Goal: Find specific page/section: Find specific page/section

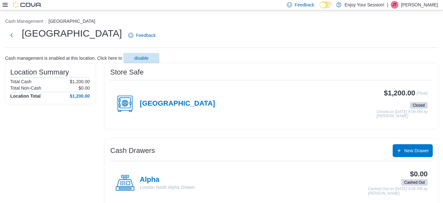
scroll to position [43, 0]
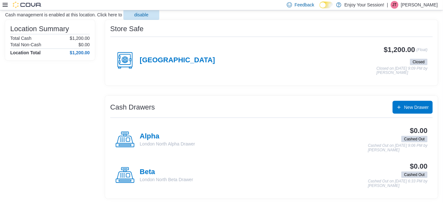
click at [428, 9] on div "Feedback Dark Mode Enjoy Your Session! | [PERSON_NAME]" at bounding box center [361, 4] width 154 height 13
click at [168, 61] on h4 "London North" at bounding box center [177, 60] width 75 height 8
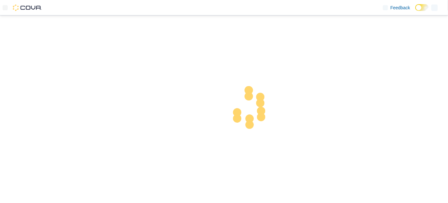
click at [427, 118] on div at bounding box center [224, 106] width 448 height 192
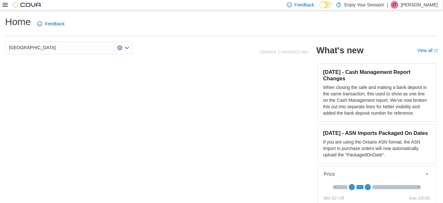
click at [433, 0] on div "Feedback Dark Mode Enjoy Your Session! | JT Jesse Telfer" at bounding box center [361, 4] width 154 height 13
click at [428, 7] on p "Jesse Telfer" at bounding box center [419, 5] width 37 height 8
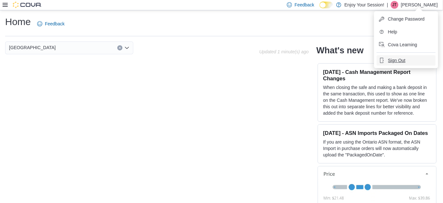
click at [414, 56] on button "Sign Out" at bounding box center [406, 60] width 59 height 10
